Goal: Navigation & Orientation: Find specific page/section

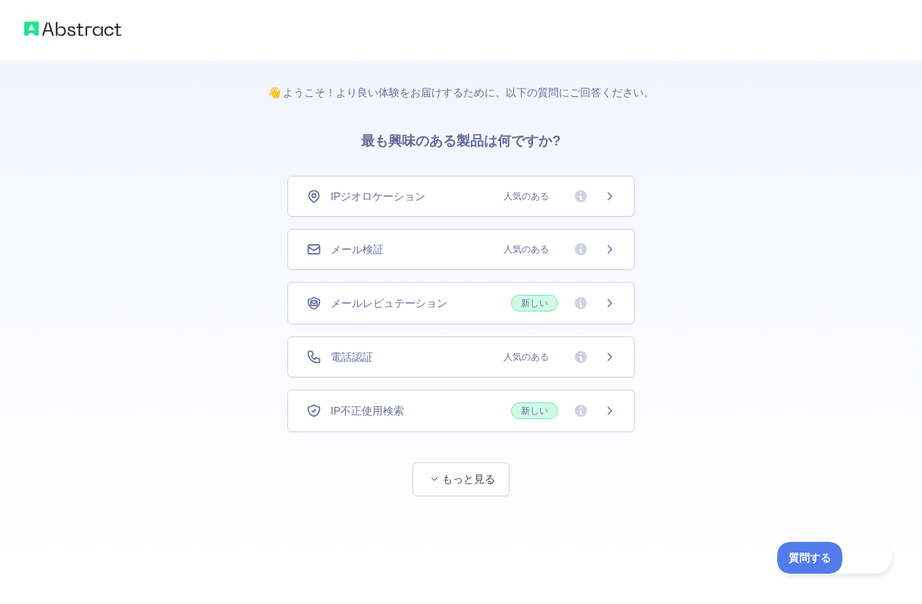
click at [530, 246] on font "人気のある" at bounding box center [525, 249] width 45 height 11
click at [473, 506] on div "👋 ようこそ！より良い体験をお届けするために、以下の質問にご回答ください。 最も興味のある製品は何ですか? IPジオロケーション 人気のある メール検証 人気…" at bounding box center [461, 309] width 436 height 496
